Goal: Contribute content

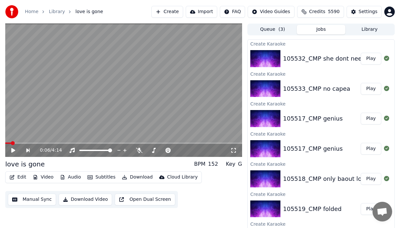
click at [173, 13] on button "Create" at bounding box center [167, 12] width 32 height 12
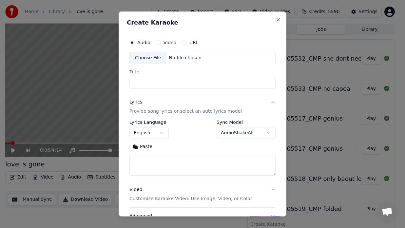
click at [146, 58] on div "Choose File" at bounding box center [148, 58] width 37 height 12
type input "**********"
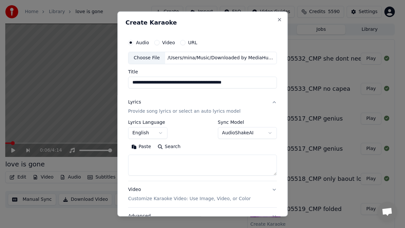
click at [174, 150] on button "Search" at bounding box center [168, 146] width 29 height 10
click at [163, 158] on textarea at bounding box center [202, 165] width 149 height 21
drag, startPoint x: 270, startPoint y: 146, endPoint x: 147, endPoint y: 157, distance: 124.0
click at [141, 148] on button "Paste" at bounding box center [141, 146] width 26 height 10
type textarea "**********"
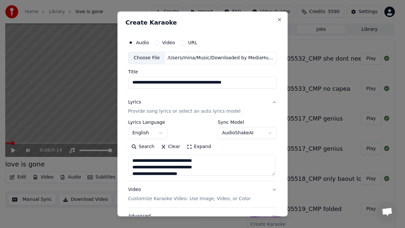
click at [271, 102] on button "Lyrics Provide song lyrics or select an auto lyrics model" at bounding box center [202, 107] width 149 height 26
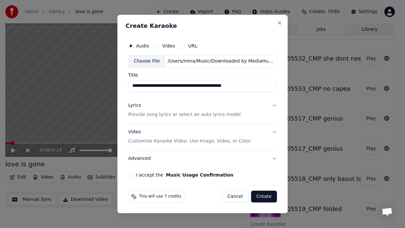
click at [272, 107] on button "Lyrics Provide song lyrics or select an auto lyrics model" at bounding box center [202, 110] width 149 height 26
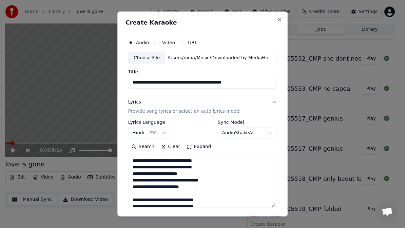
drag, startPoint x: 147, startPoint y: 157, endPoint x: 262, endPoint y: 205, distance: 124.3
click at [262, 205] on textarea "**********" at bounding box center [201, 181] width 147 height 53
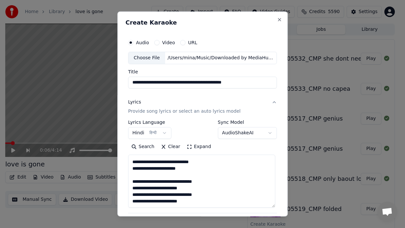
scroll to position [86, 0]
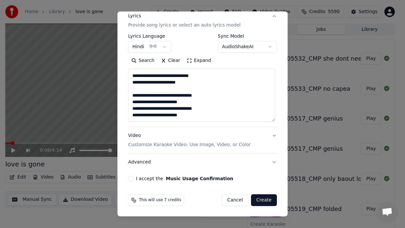
click at [128, 179] on button "I accept the Music Usage Confirmation" at bounding box center [130, 178] width 5 height 5
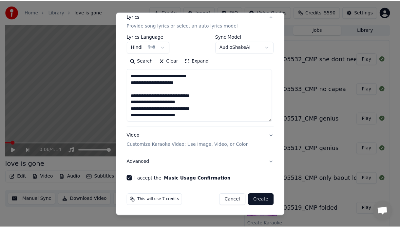
scroll to position [0, 0]
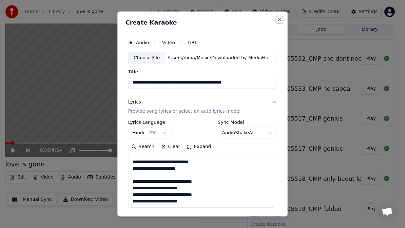
click at [277, 20] on button "Close" at bounding box center [279, 19] width 5 height 5
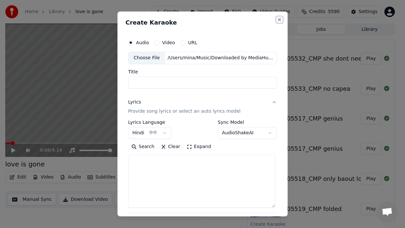
select select
